Goal: Transaction & Acquisition: Download file/media

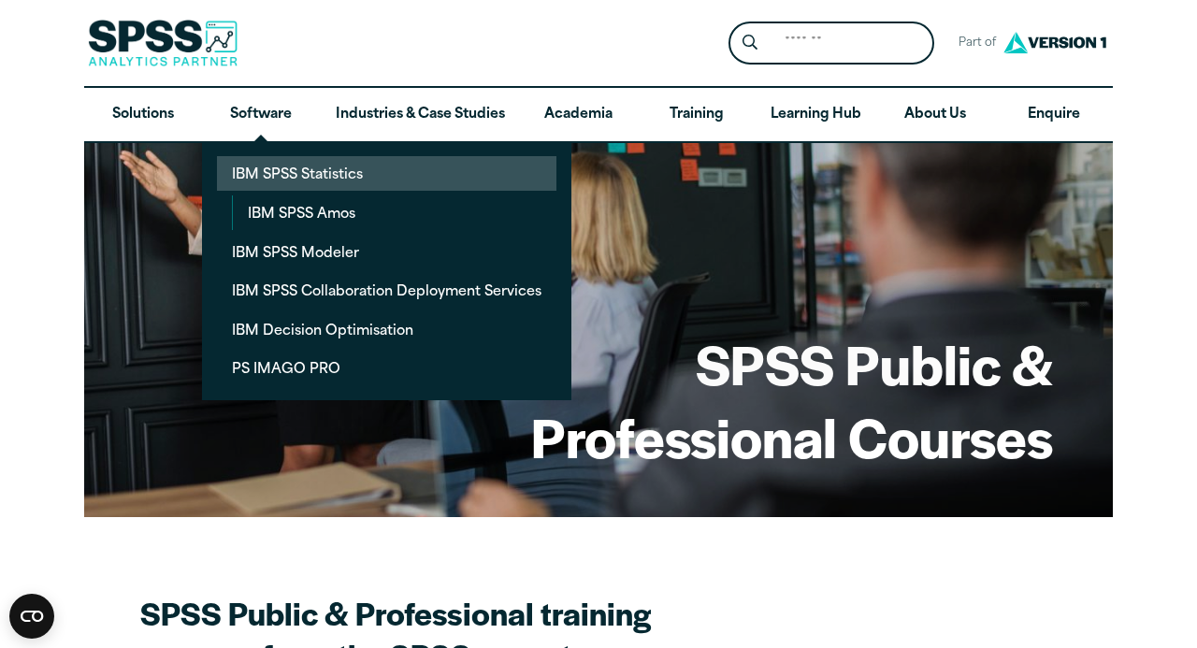
click at [276, 167] on link "IBM SPSS Statistics" at bounding box center [386, 173] width 339 height 35
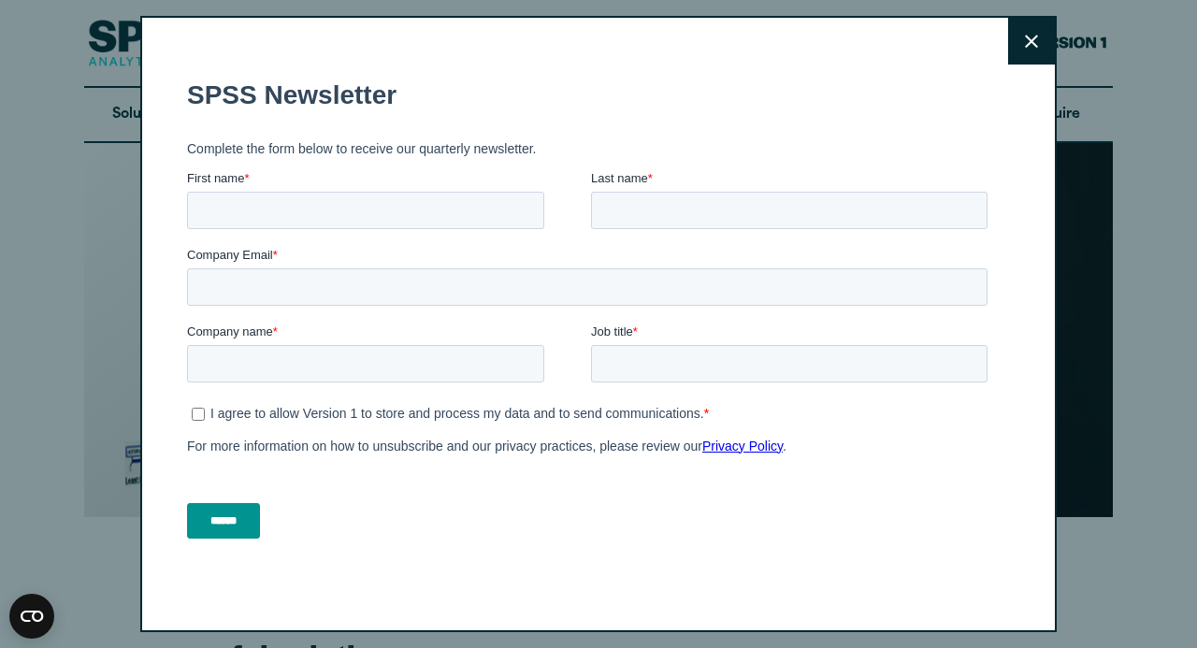
click at [1025, 41] on button "Close" at bounding box center [1031, 41] width 47 height 47
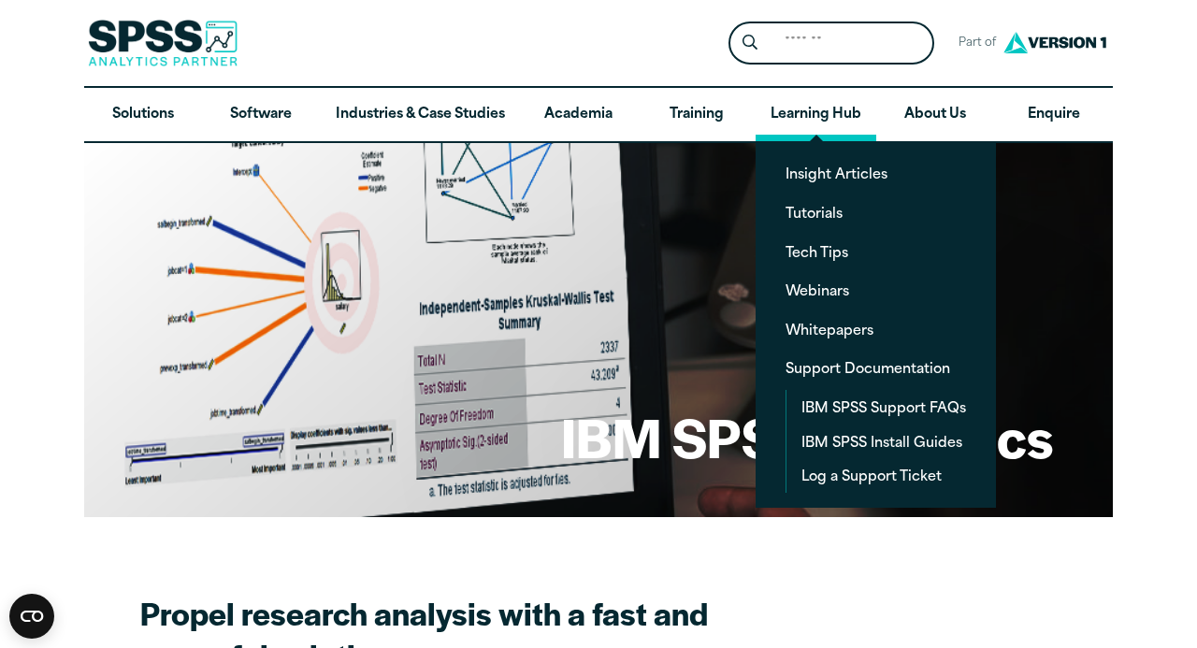
click at [818, 122] on link "Learning Hub" at bounding box center [816, 115] width 121 height 54
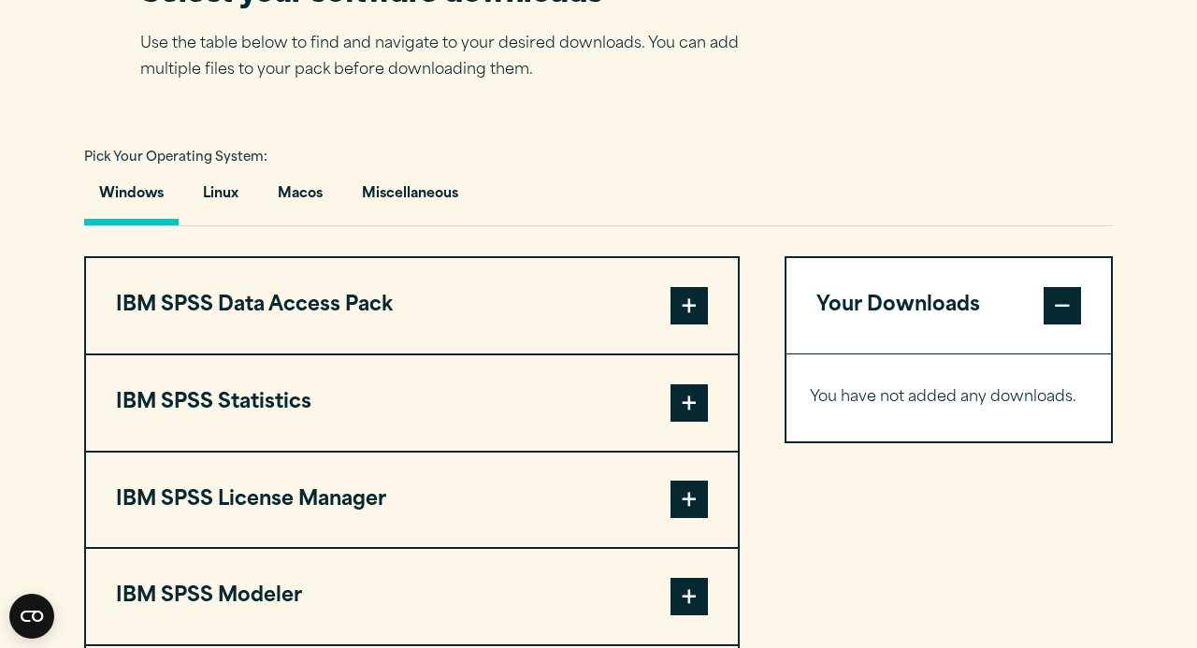
scroll to position [1274, 0]
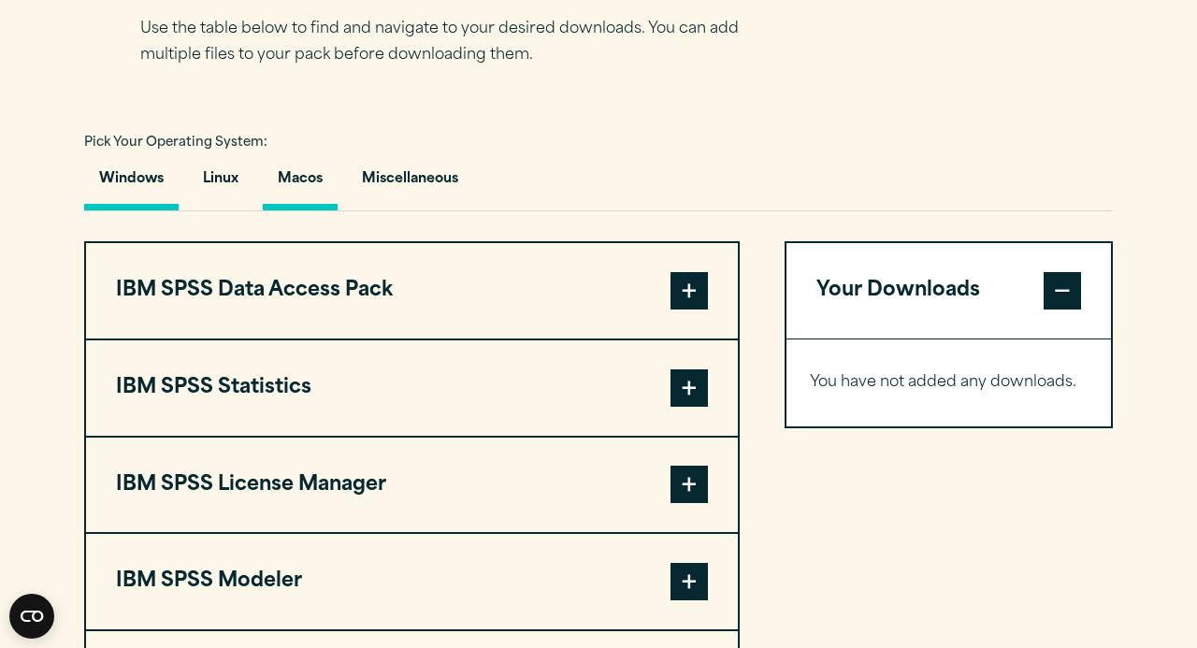
click at [302, 182] on button "Macos" at bounding box center [300, 183] width 75 height 53
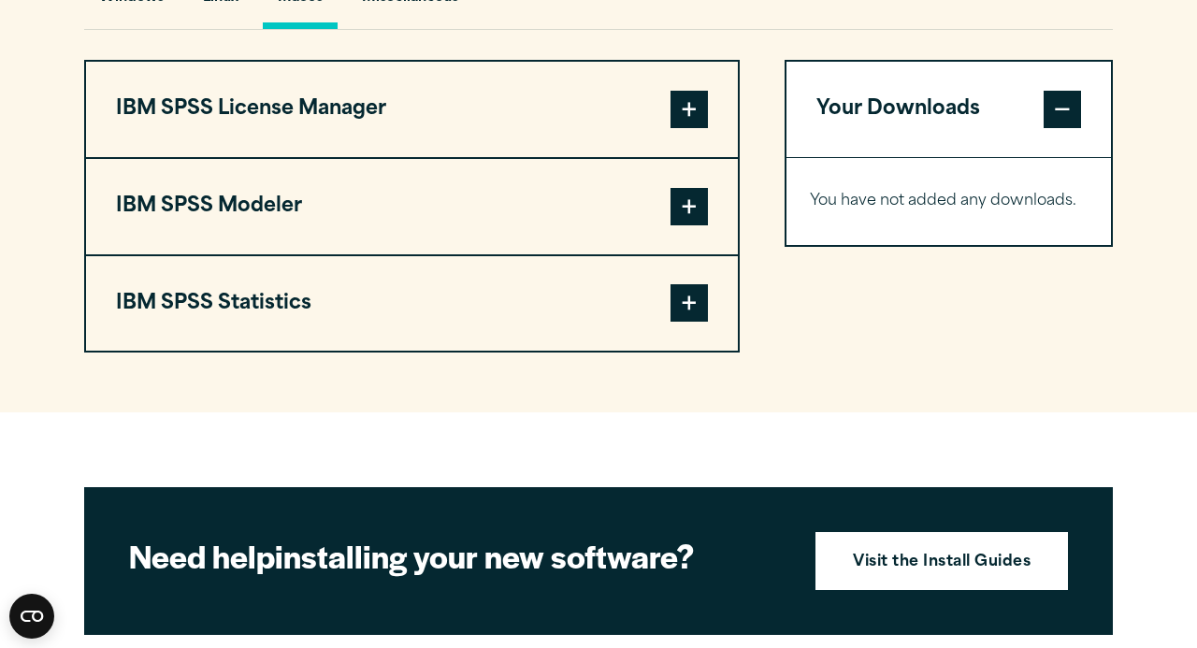
scroll to position [1465, 0]
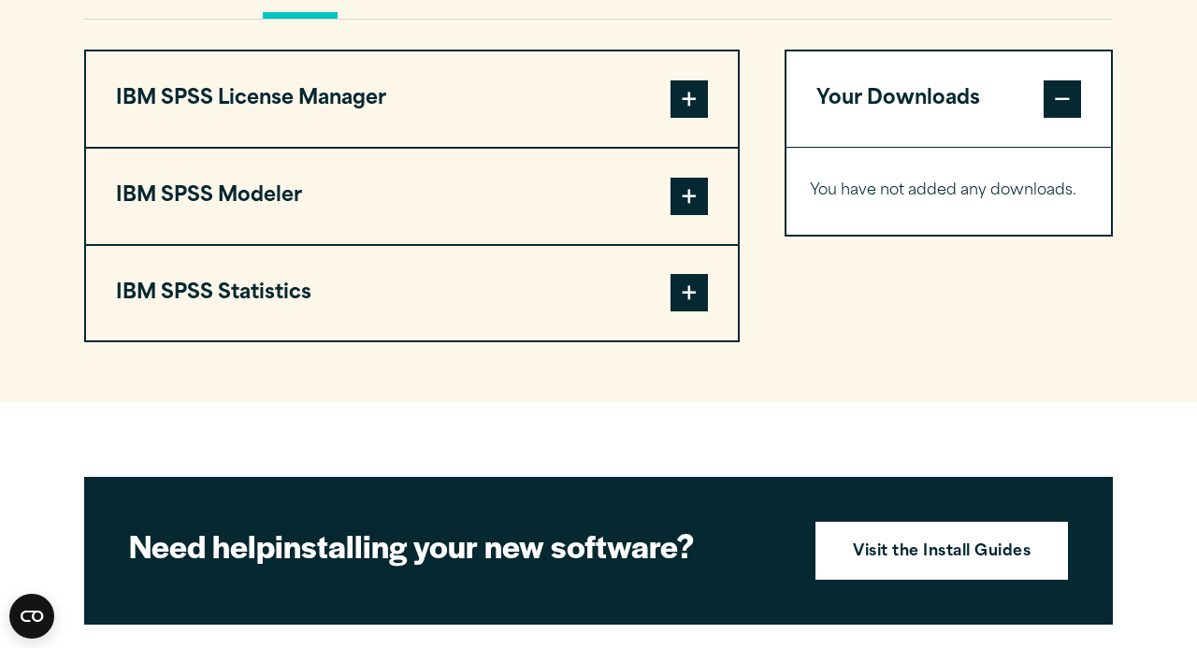
click at [692, 291] on span at bounding box center [688, 292] width 37 height 37
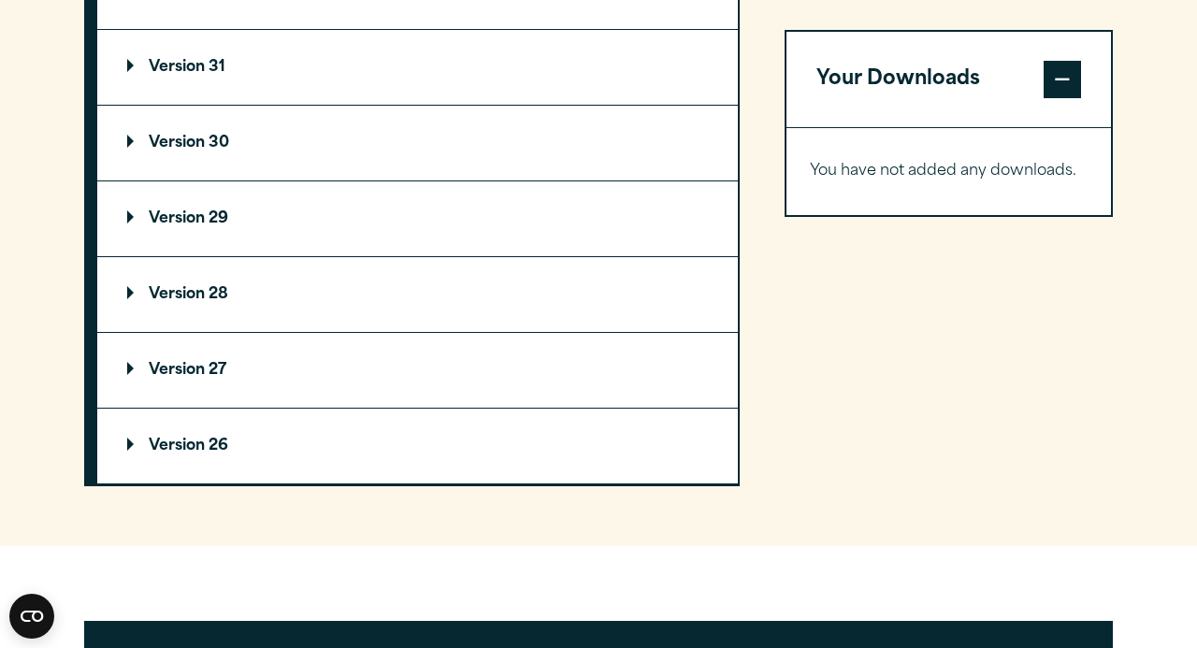
scroll to position [1794, 0]
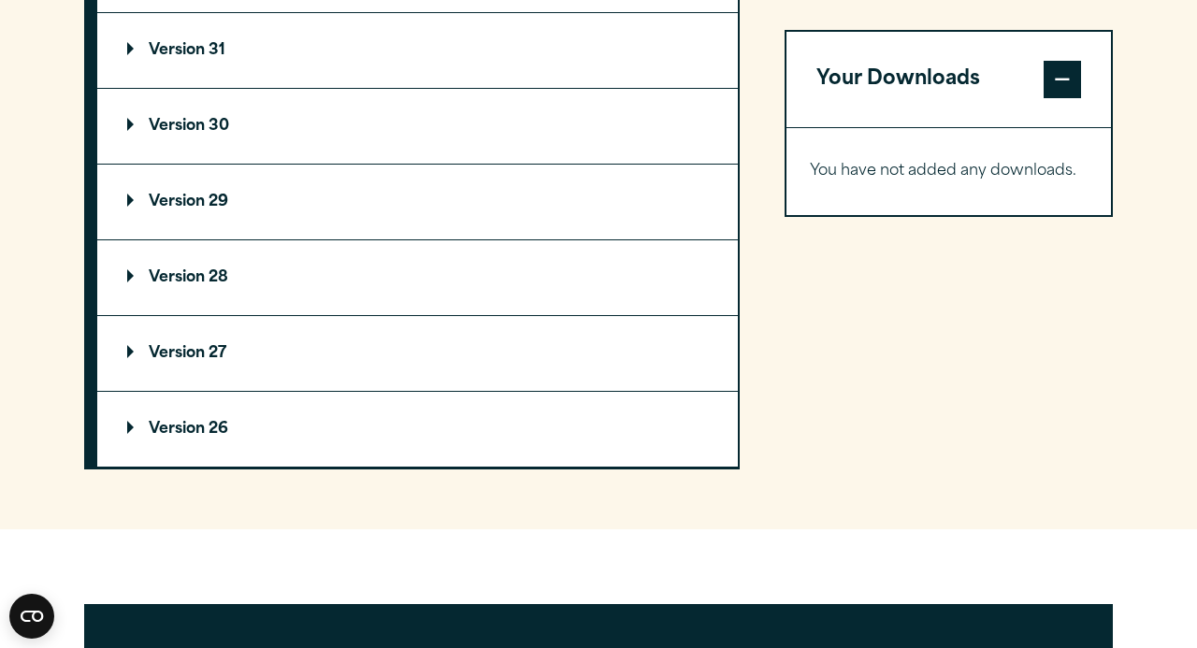
click at [190, 296] on summary "Version 28" at bounding box center [417, 277] width 641 height 75
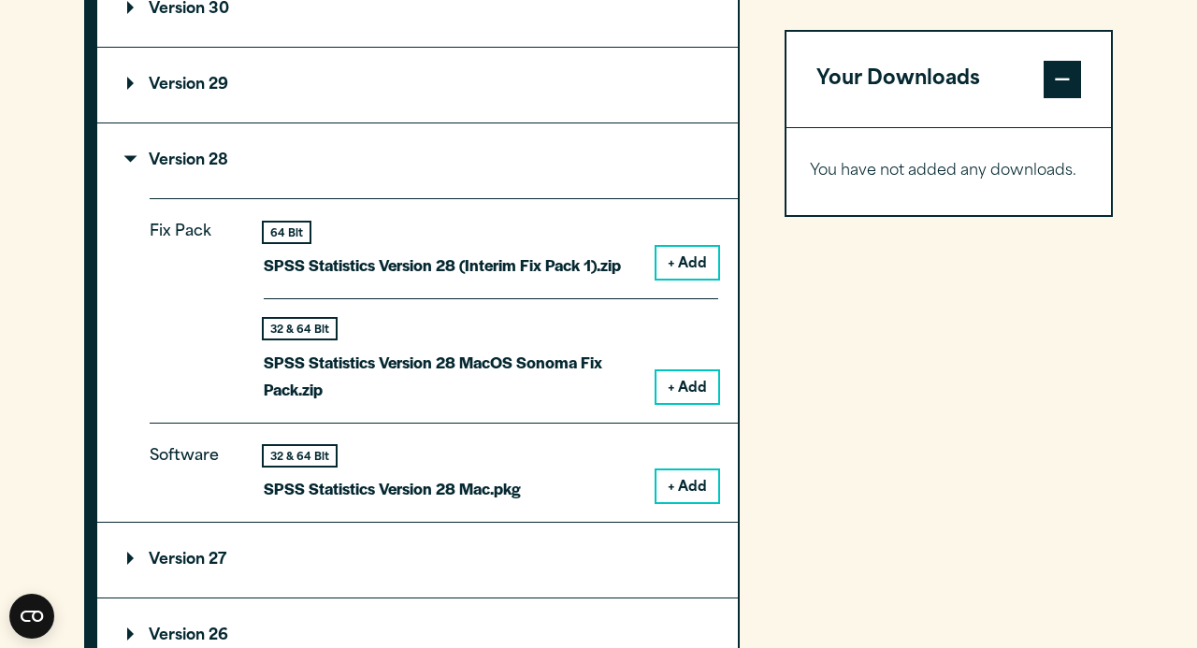
scroll to position [1916, 0]
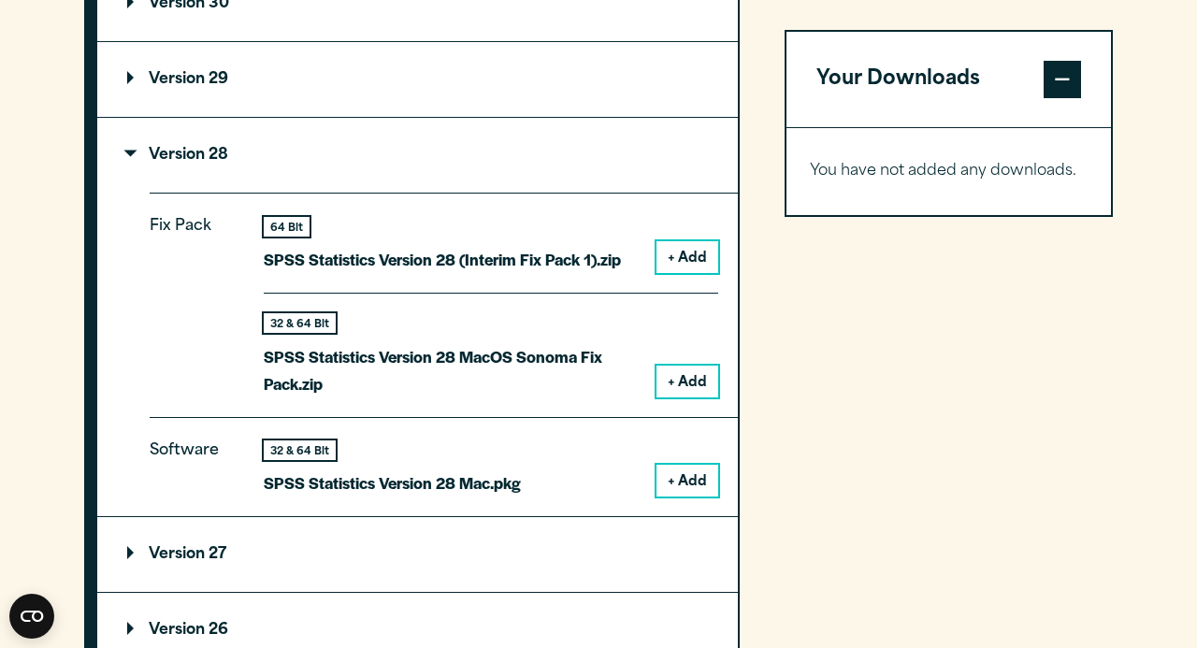
click at [678, 477] on button "+ Add" at bounding box center [687, 481] width 62 height 32
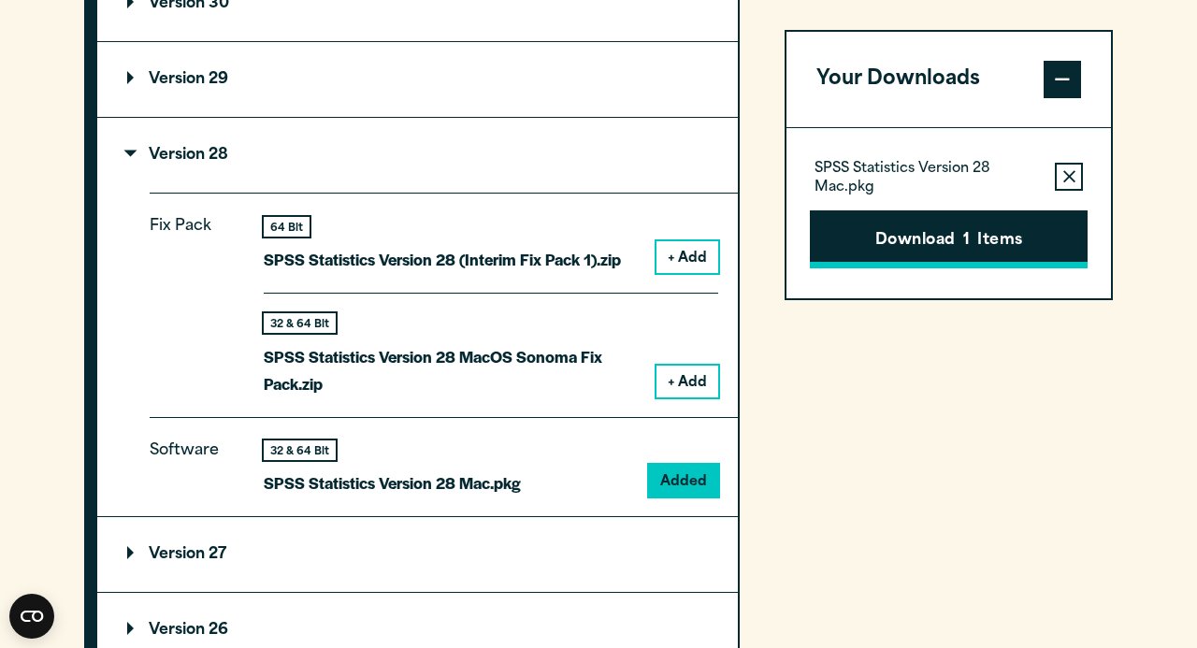
click at [911, 249] on button "Download 1 Items" at bounding box center [949, 239] width 278 height 58
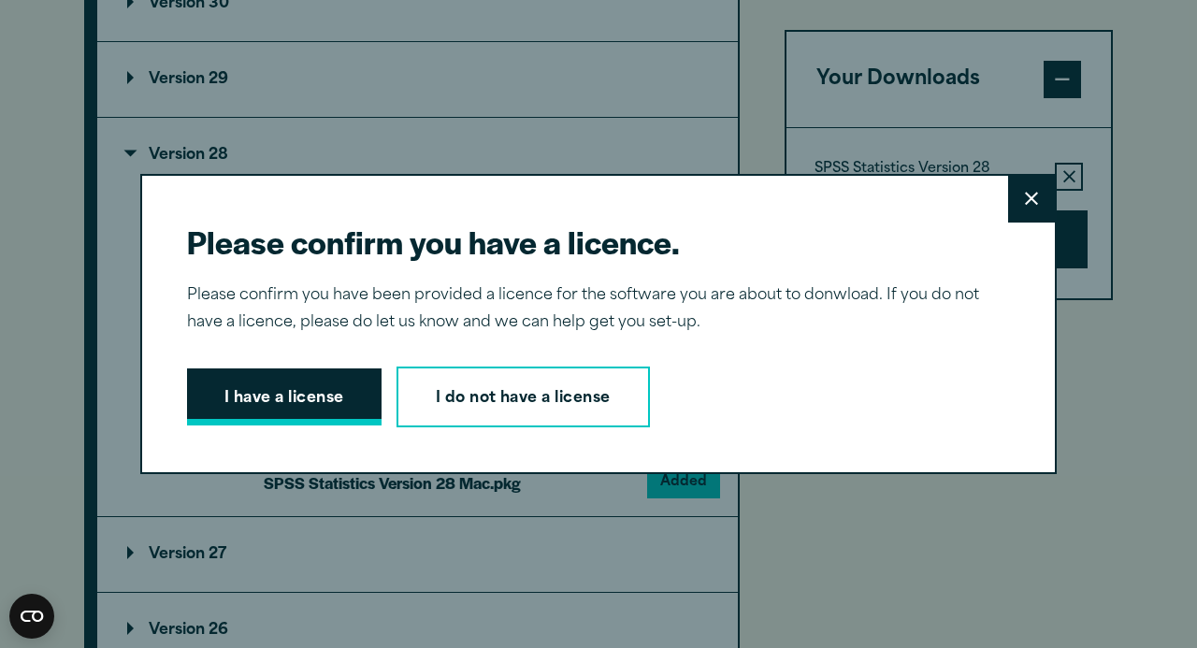
click at [295, 405] on button "I have a license" at bounding box center [284, 397] width 195 height 58
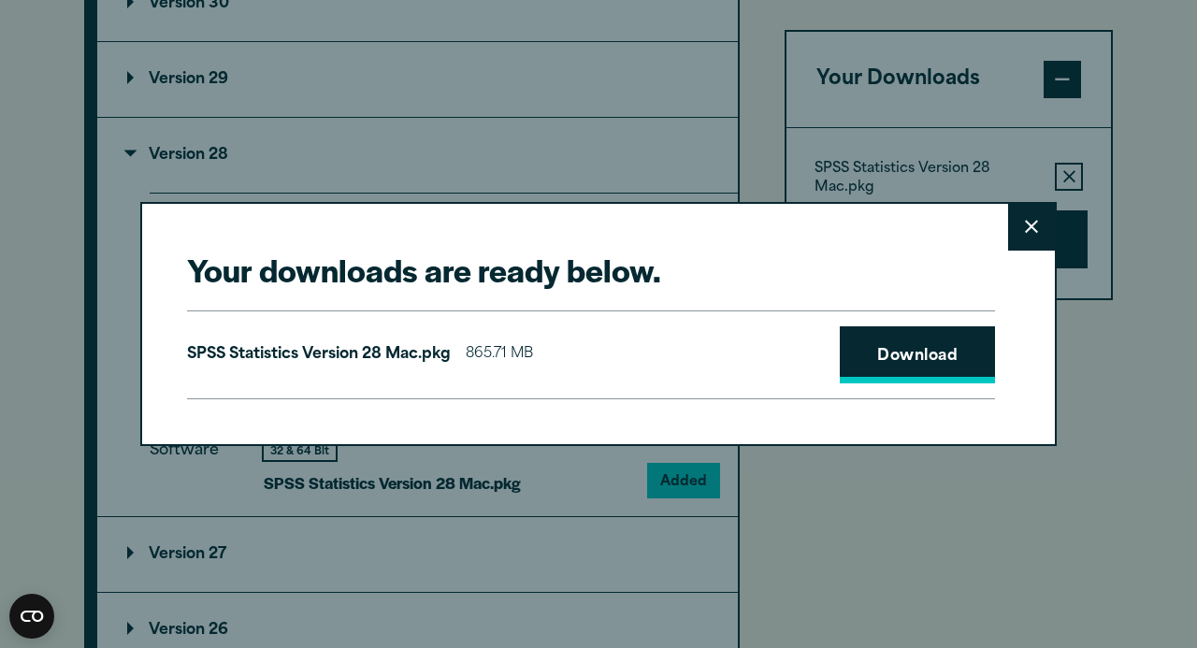
click at [892, 339] on link "Download" at bounding box center [917, 355] width 155 height 58
click at [1028, 232] on icon at bounding box center [1031, 227] width 13 height 14
